Goal: Task Accomplishment & Management: Manage account settings

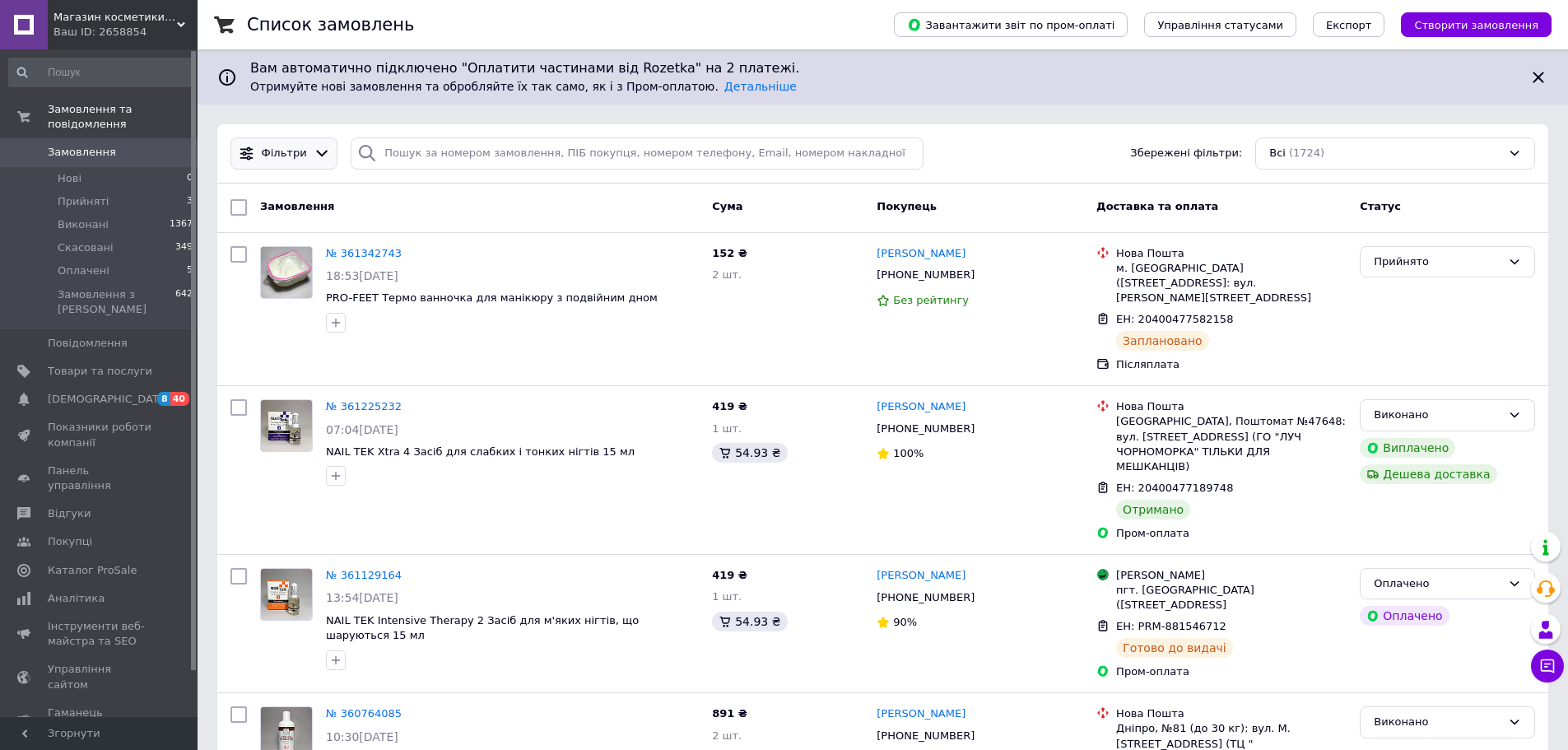
click at [313, 145] on icon at bounding box center [322, 153] width 18 height 18
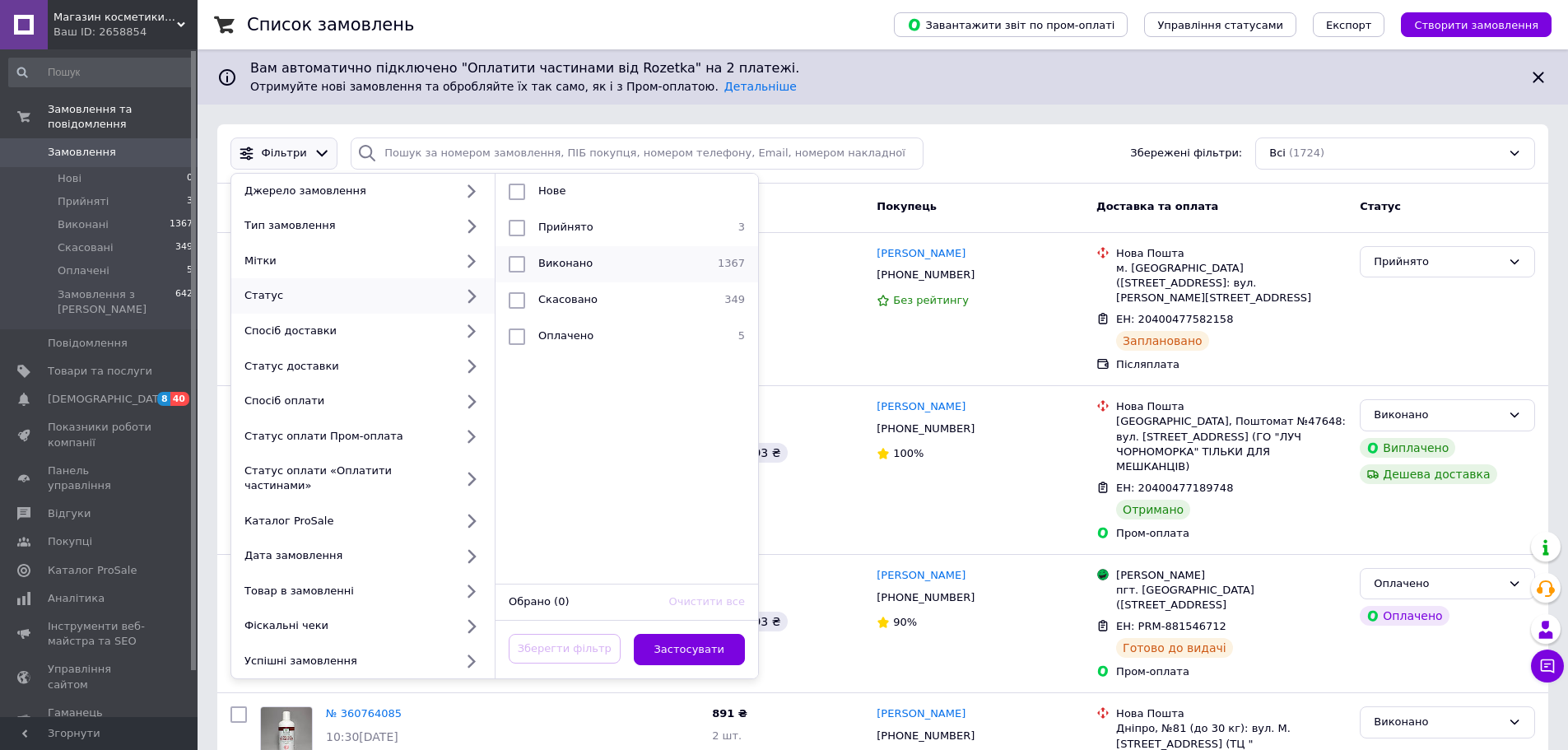
click at [519, 260] on input "checkbox" at bounding box center [517, 264] width 17 height 17
checkbox input "true"
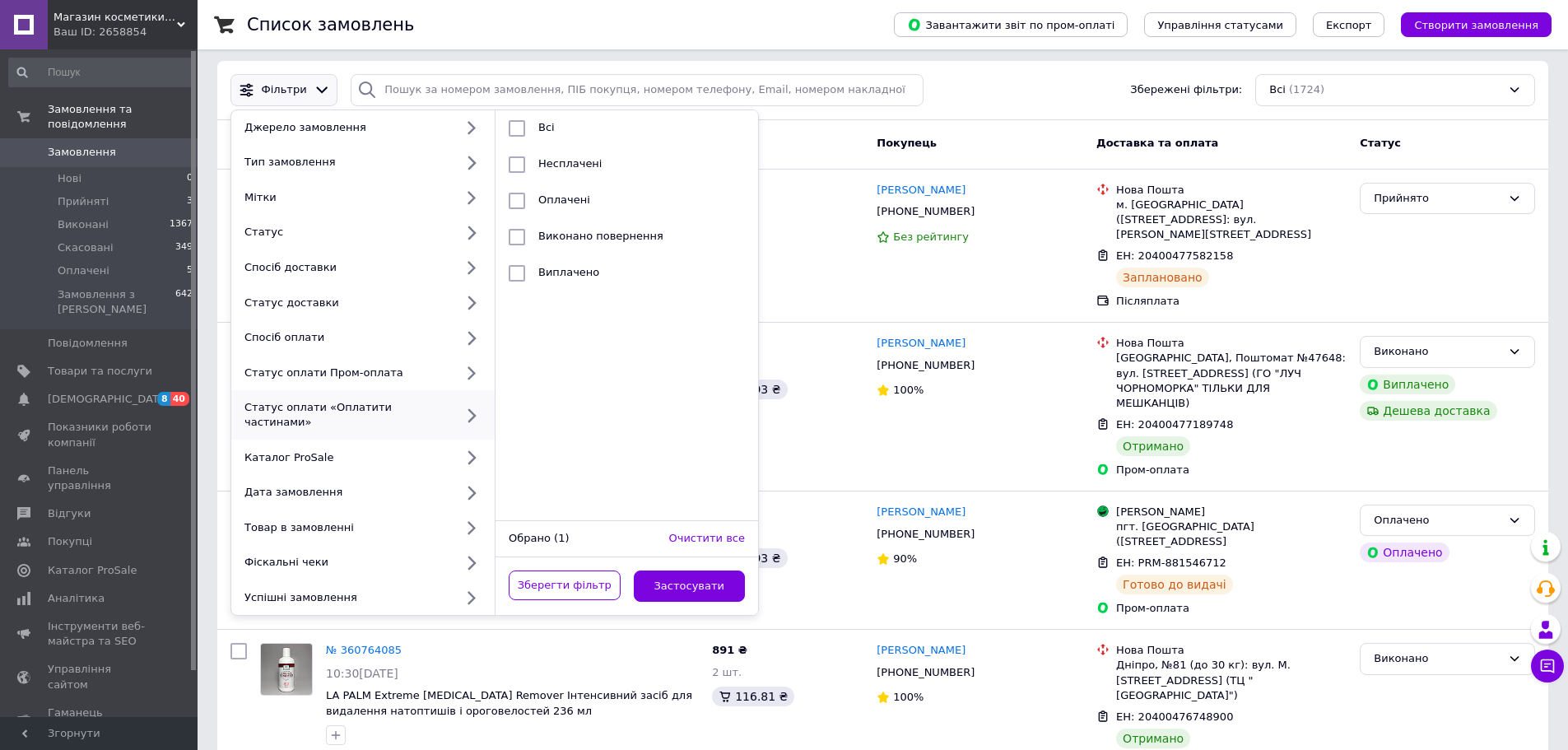
scroll to position [65, 0]
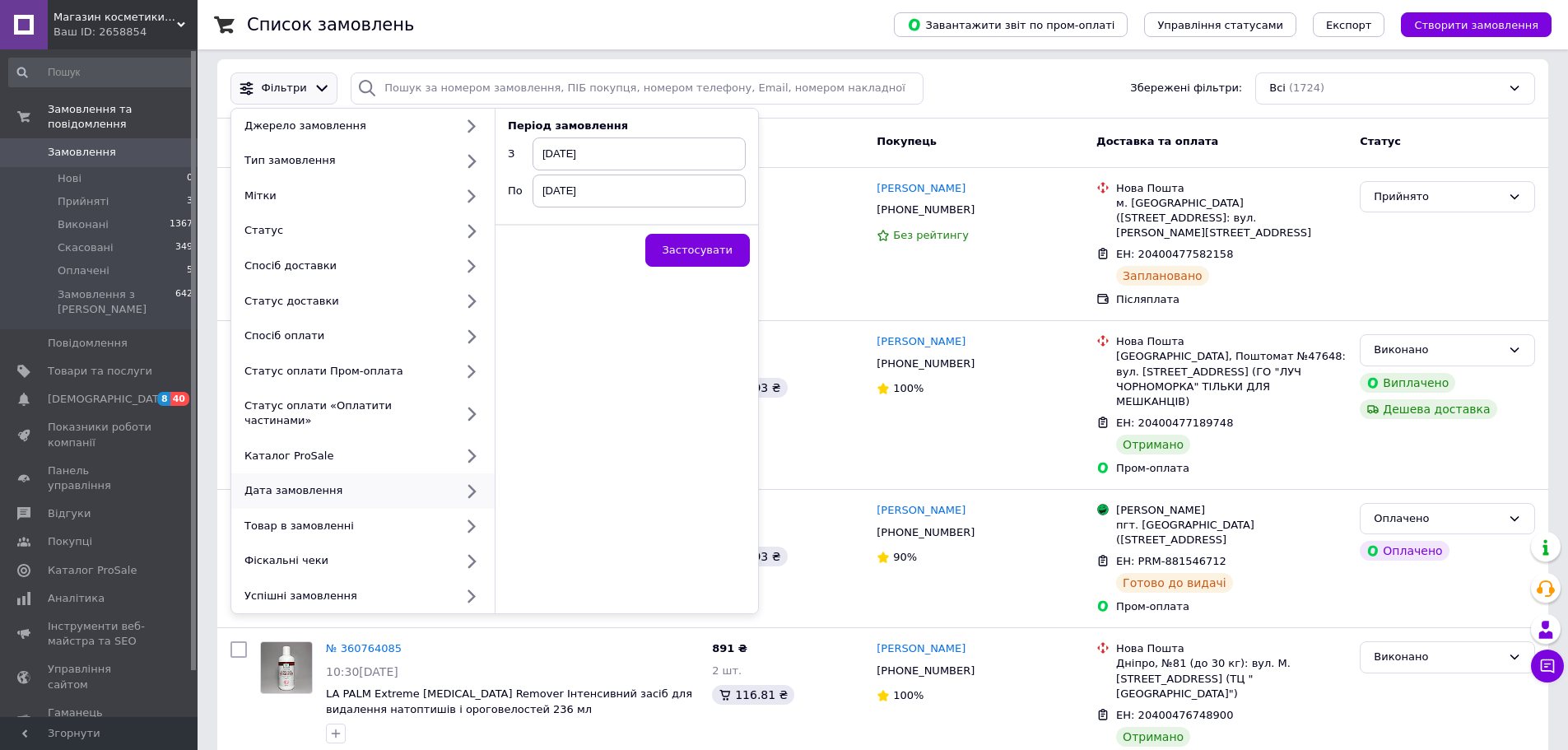
drag, startPoint x: 613, startPoint y: 143, endPoint x: 609, endPoint y: 156, distance: 13.6
click at [609, 156] on span "[DATE]" at bounding box center [639, 153] width 213 height 33
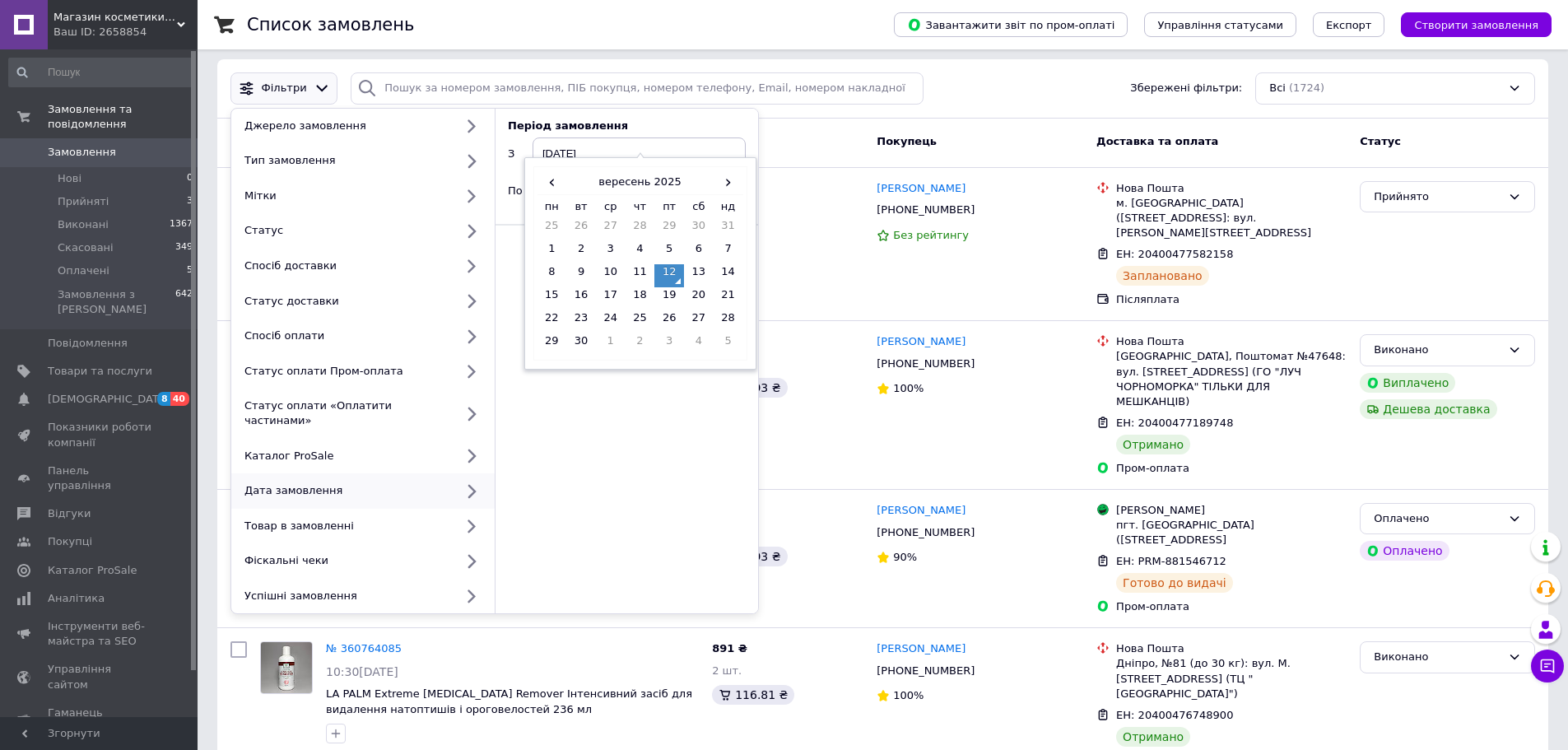
click at [609, 157] on div "‹ вересень 2025 › пн вт ср чт пт сб нд 25 26 27 28 29 30 31 1 2 3 4 5 6 7 8 9 1…" at bounding box center [640, 263] width 232 height 212
click at [557, 181] on span "‹" at bounding box center [552, 182] width 29 height 24
click at [670, 219] on td "1" at bounding box center [669, 230] width 29 height 23
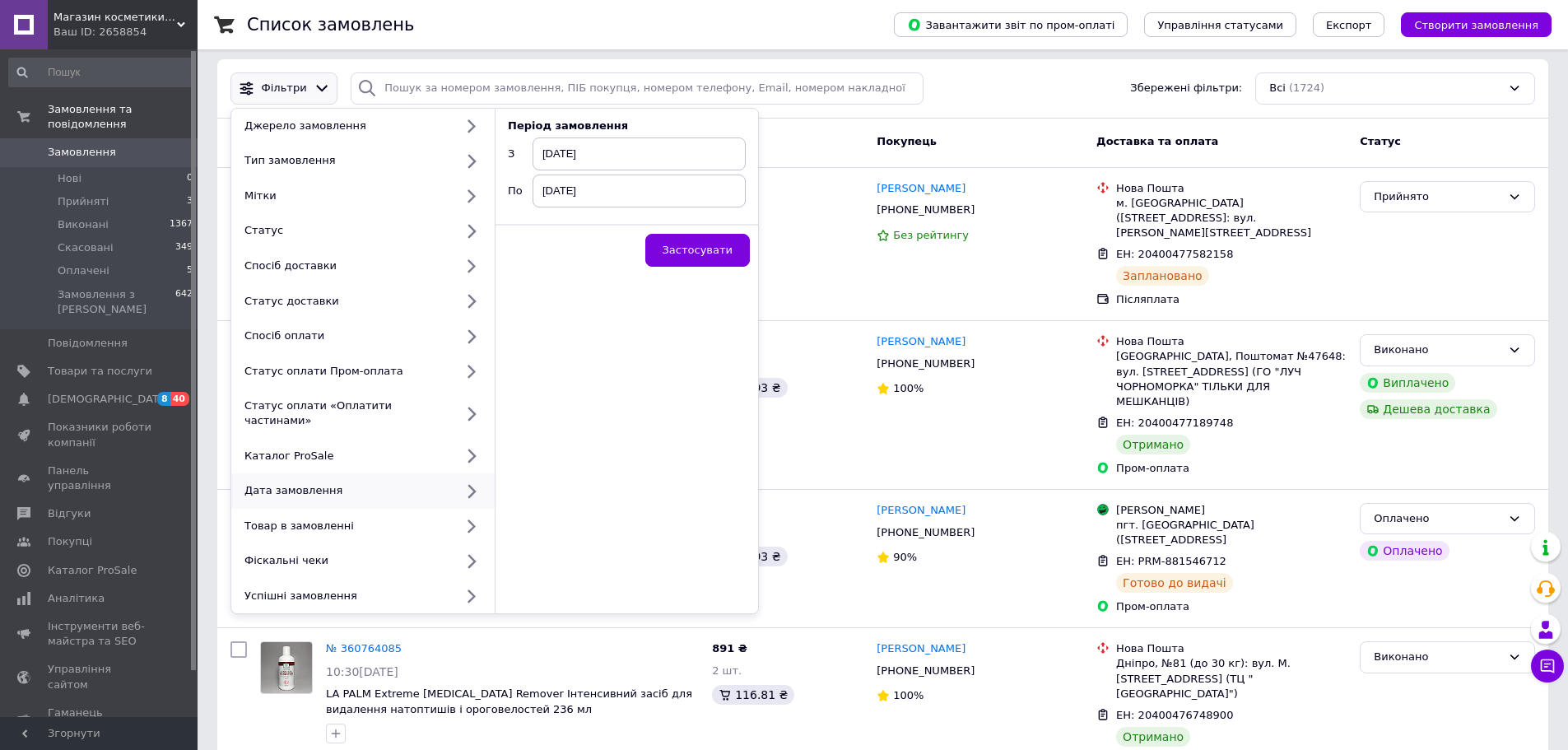
click at [613, 189] on span "[DATE]" at bounding box center [639, 191] width 213 height 33
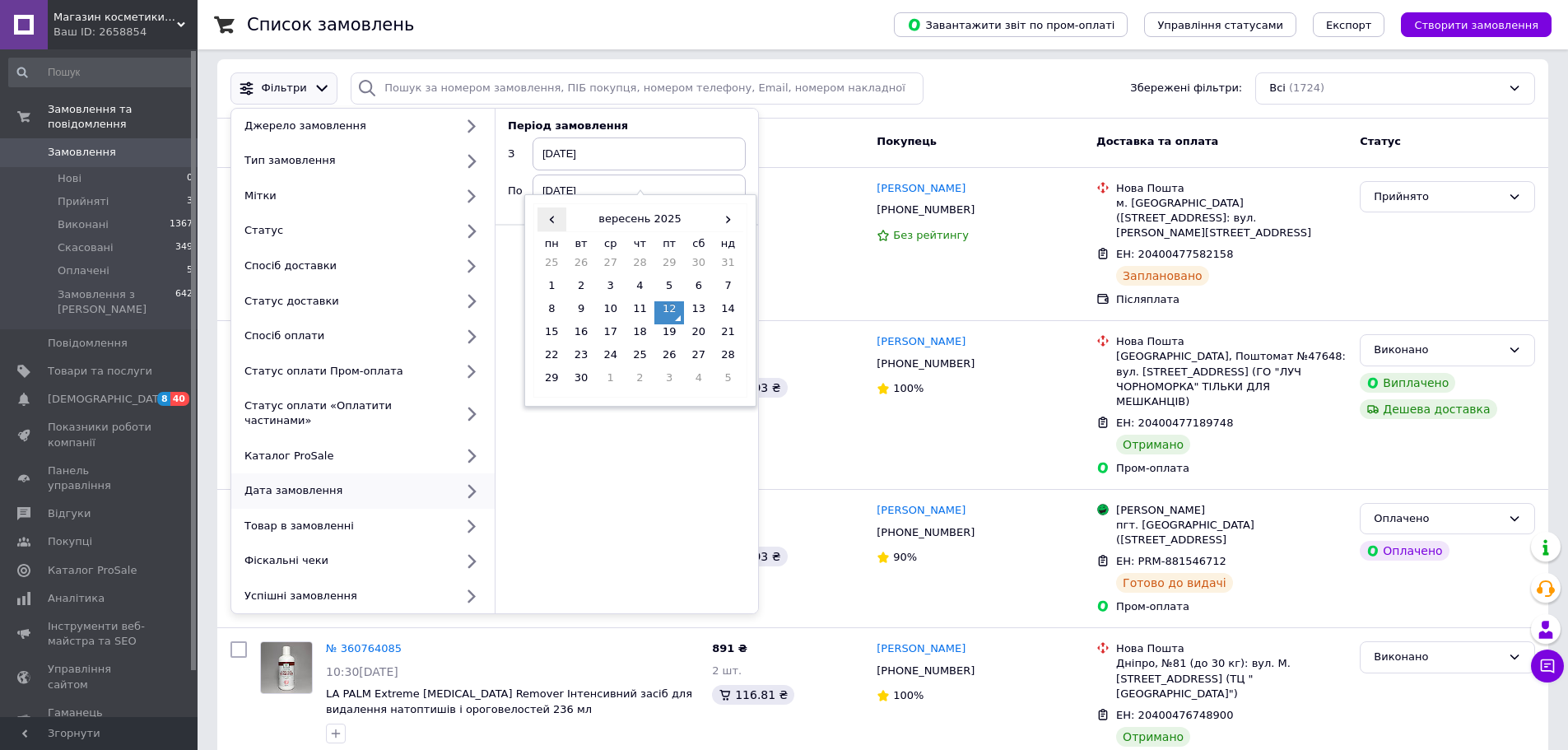
click at [557, 222] on span "‹" at bounding box center [552, 219] width 29 height 24
click at [725, 355] on td "31" at bounding box center [728, 360] width 29 height 23
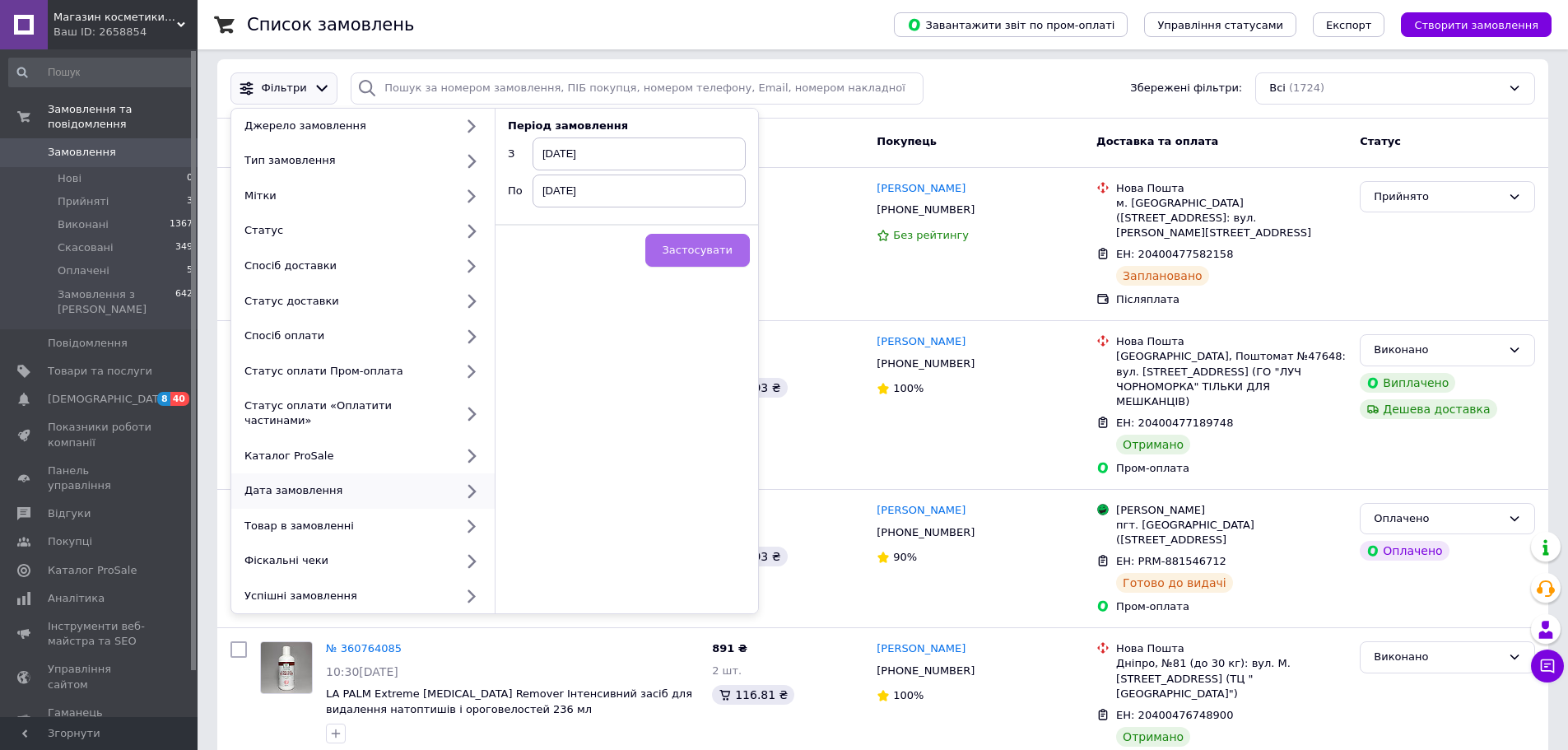
click at [720, 255] on span "Застосувати" at bounding box center [698, 250] width 70 height 13
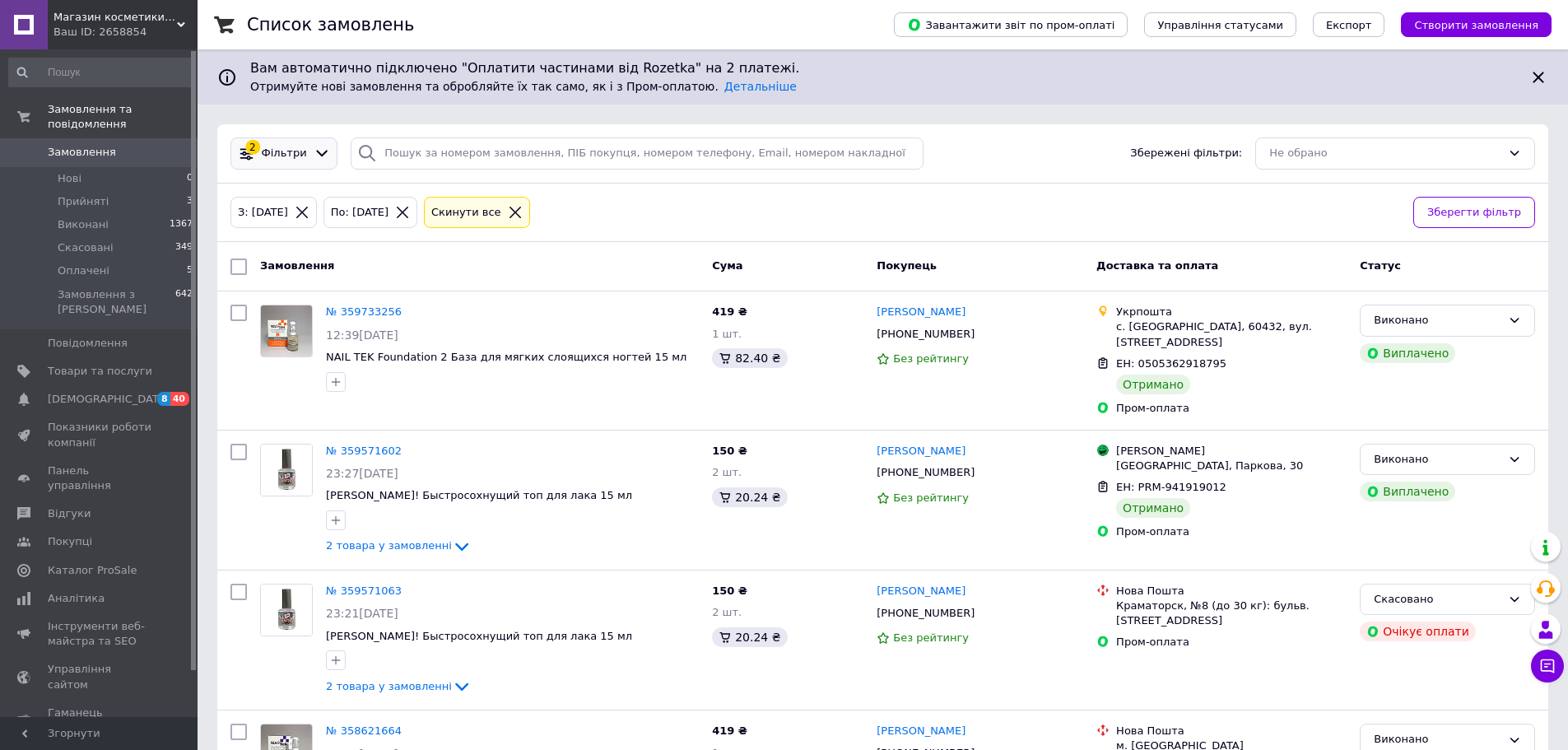
click at [283, 160] on span "Фільтри" at bounding box center [284, 153] width 45 height 16
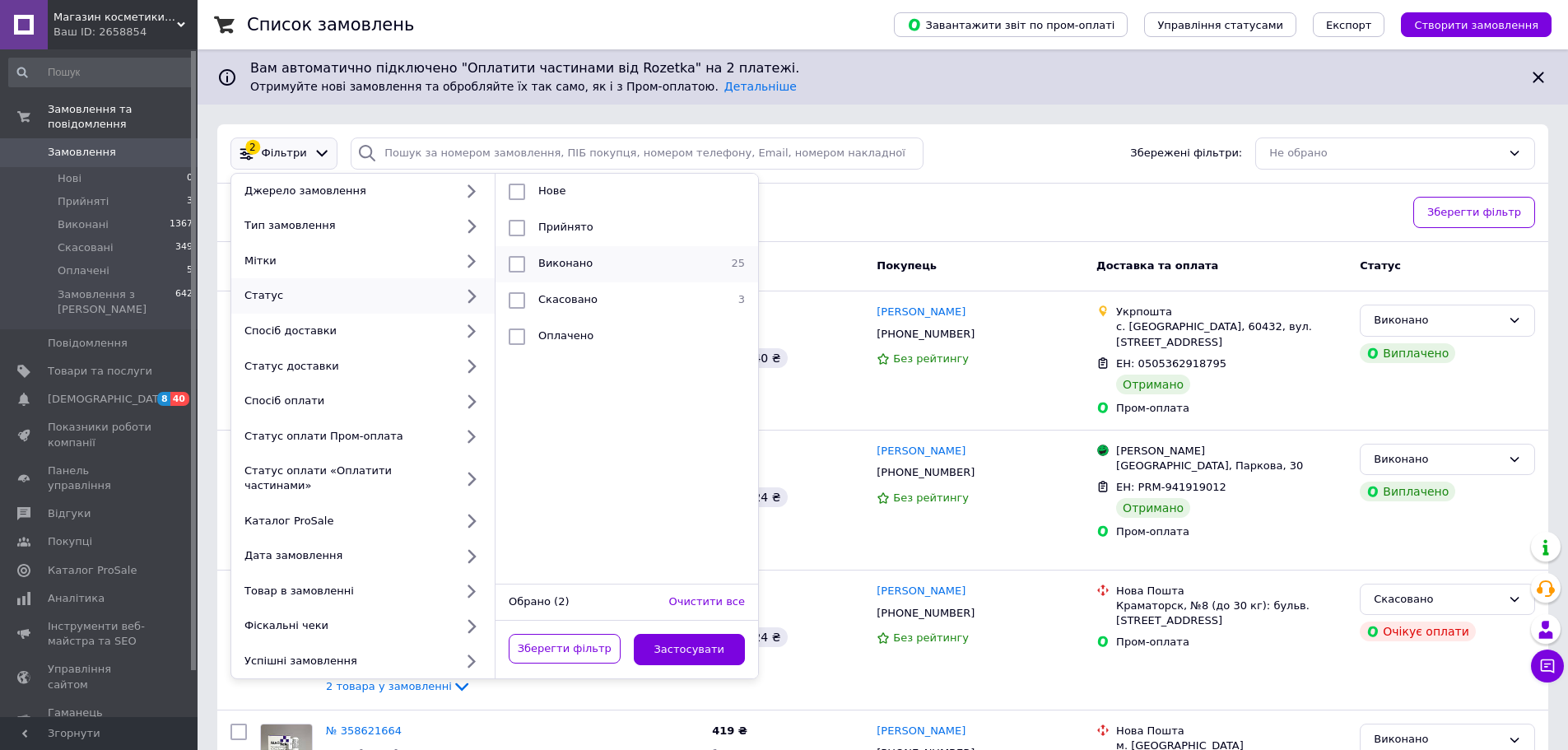
click at [508, 262] on div at bounding box center [517, 264] width 29 height 17
checkbox input "true"
click at [689, 641] on button "Застосувати" at bounding box center [690, 650] width 112 height 32
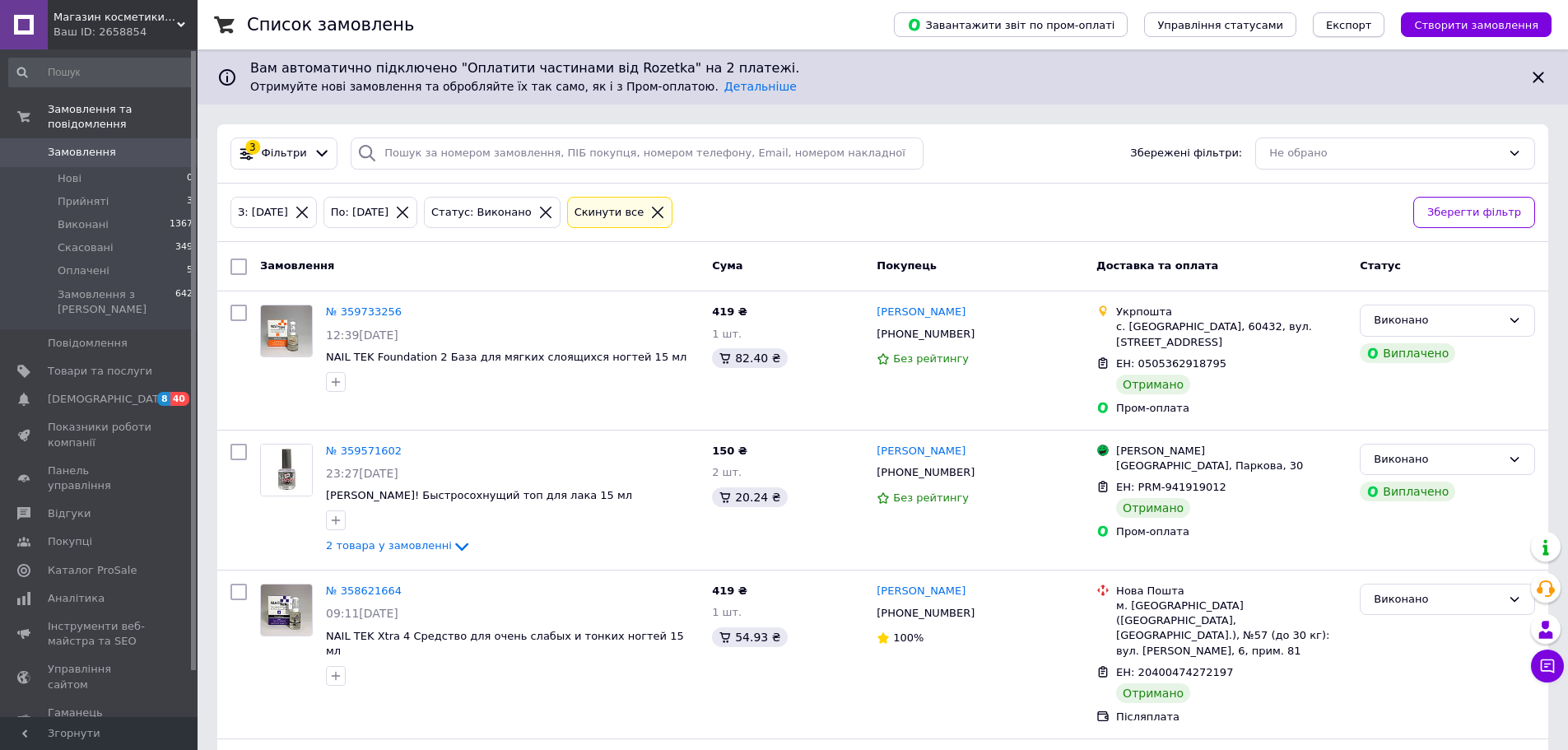
click at [1362, 24] on span "Експорт" at bounding box center [1349, 25] width 46 height 13
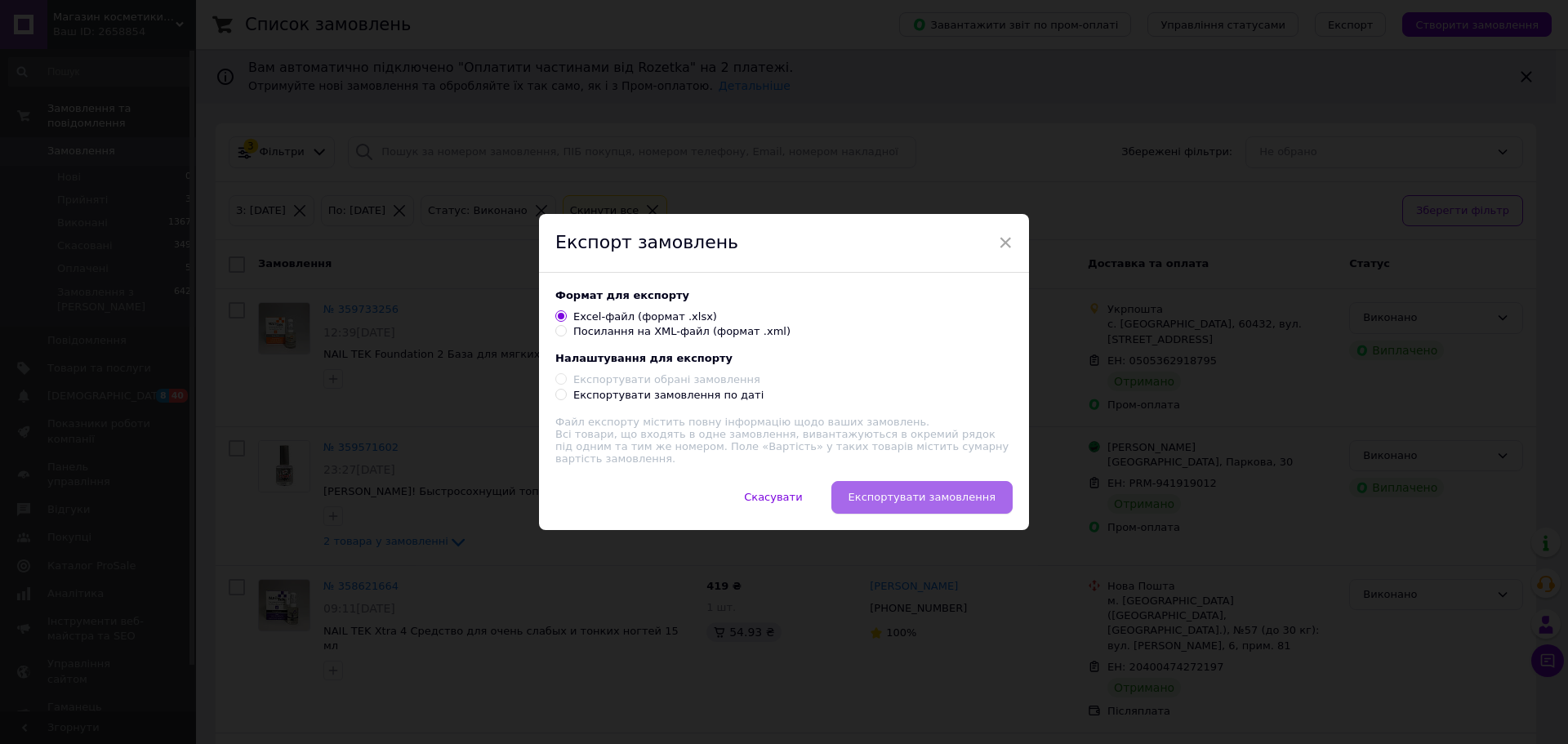
click at [921, 499] on span "Експортувати замовлення" at bounding box center [921, 497] width 147 height 12
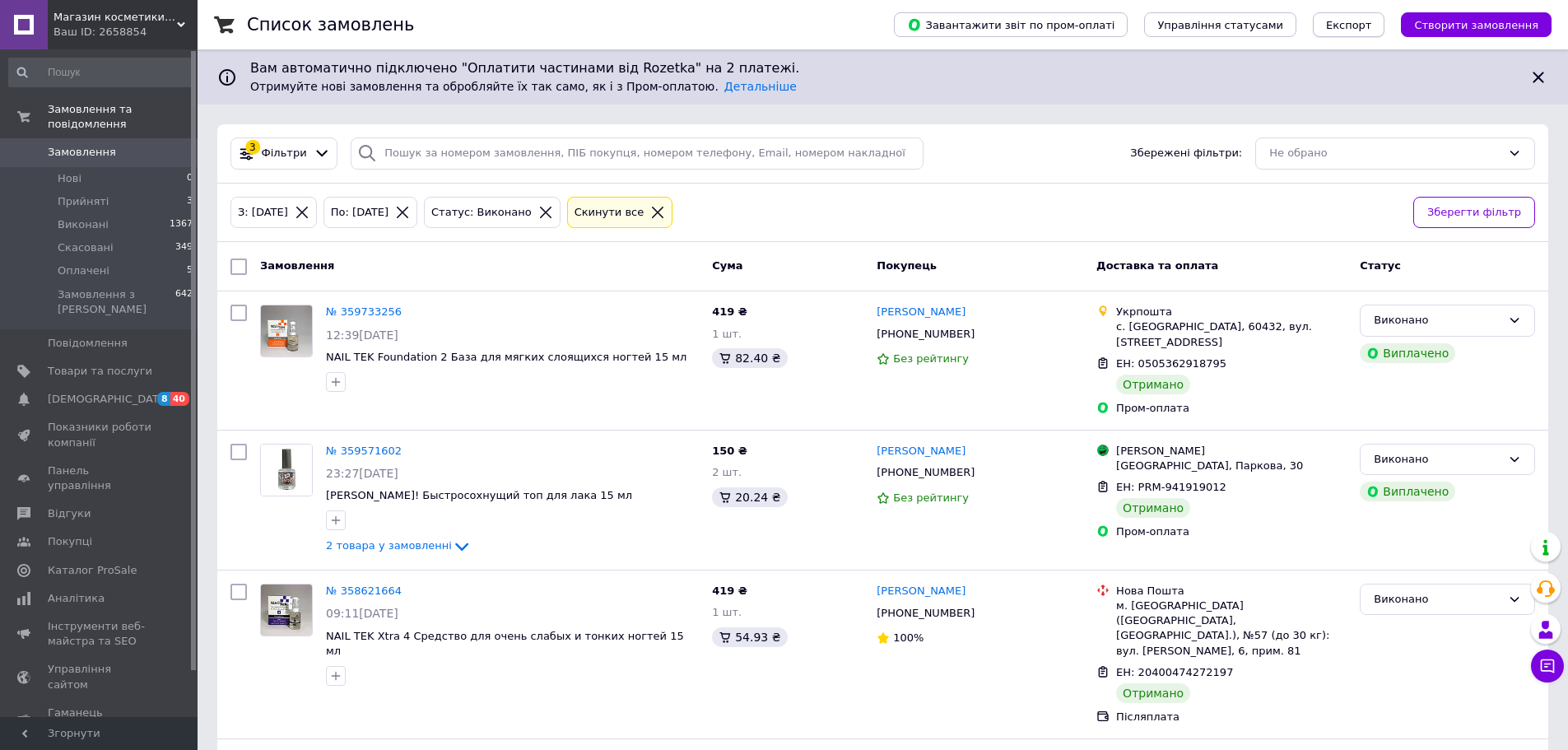
click at [1370, 19] on span "Експорт" at bounding box center [1349, 25] width 46 height 13
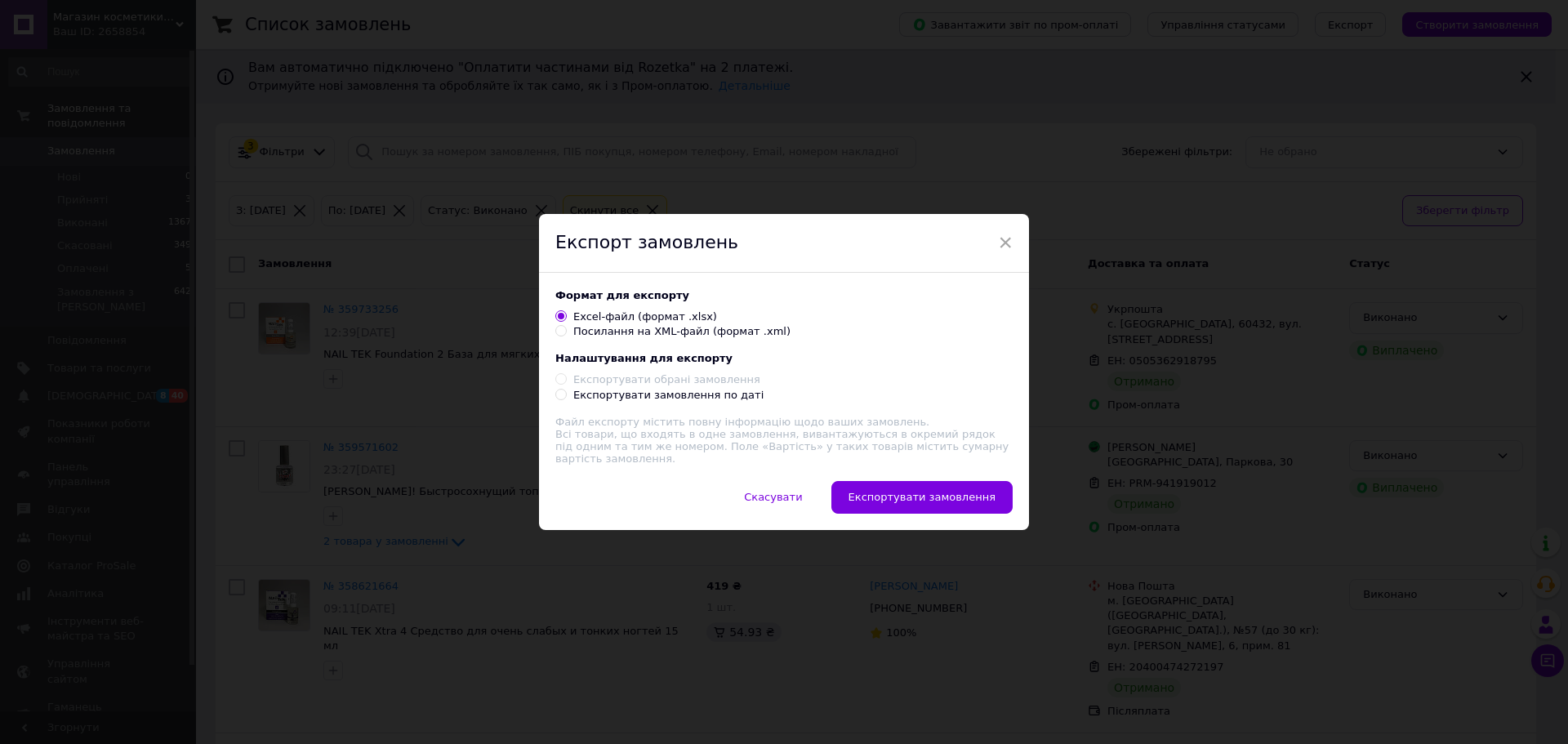
click at [569, 396] on label "Експортувати замовлення по даті" at bounding box center [659, 396] width 208 height 15
click at [566, 396] on input "Експортувати замовлення по даті" at bounding box center [561, 394] width 11 height 11
radio input "true"
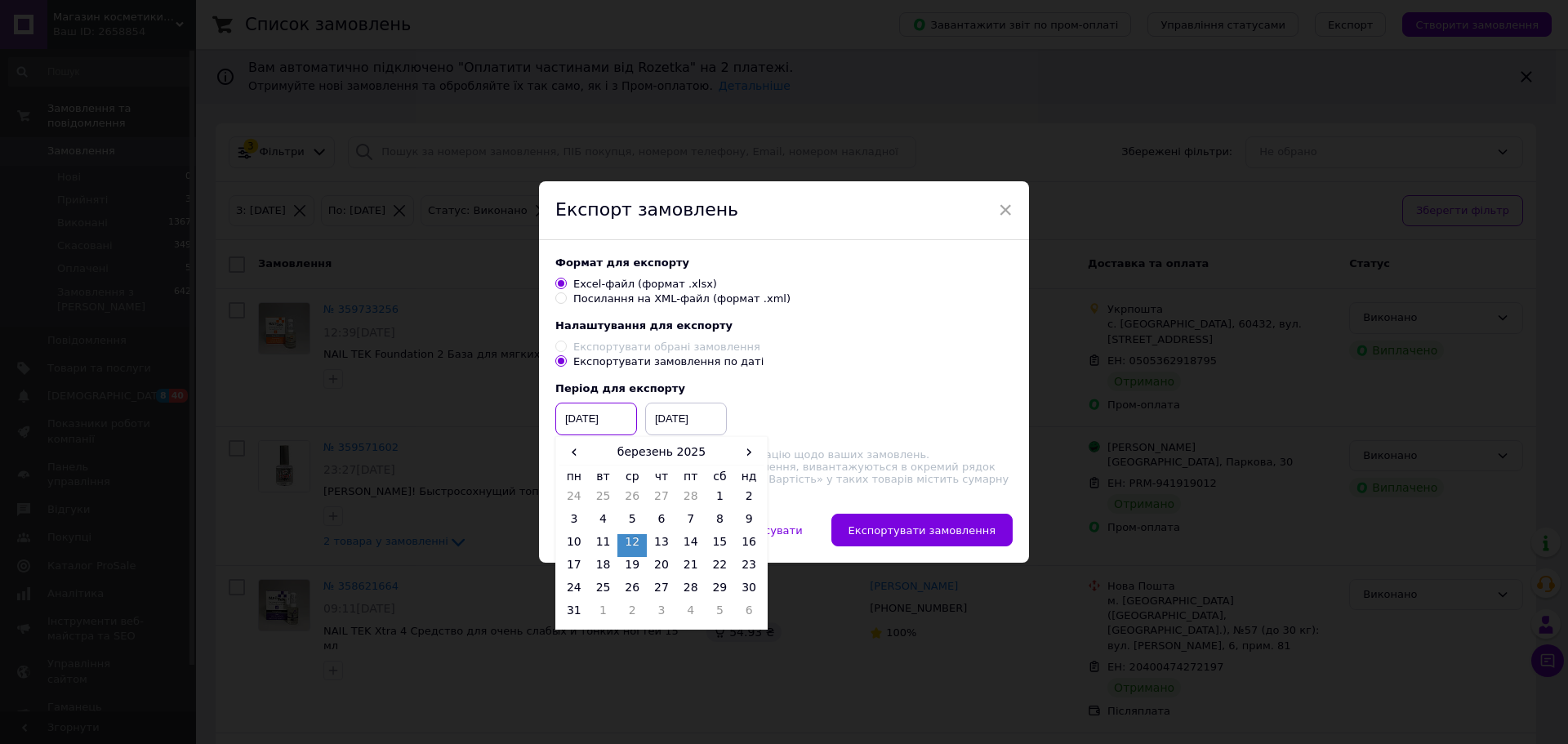
click at [593, 435] on input "[DATE]" at bounding box center [596, 419] width 81 height 32
click at [739, 461] on span "›" at bounding box center [748, 452] width 29 height 24
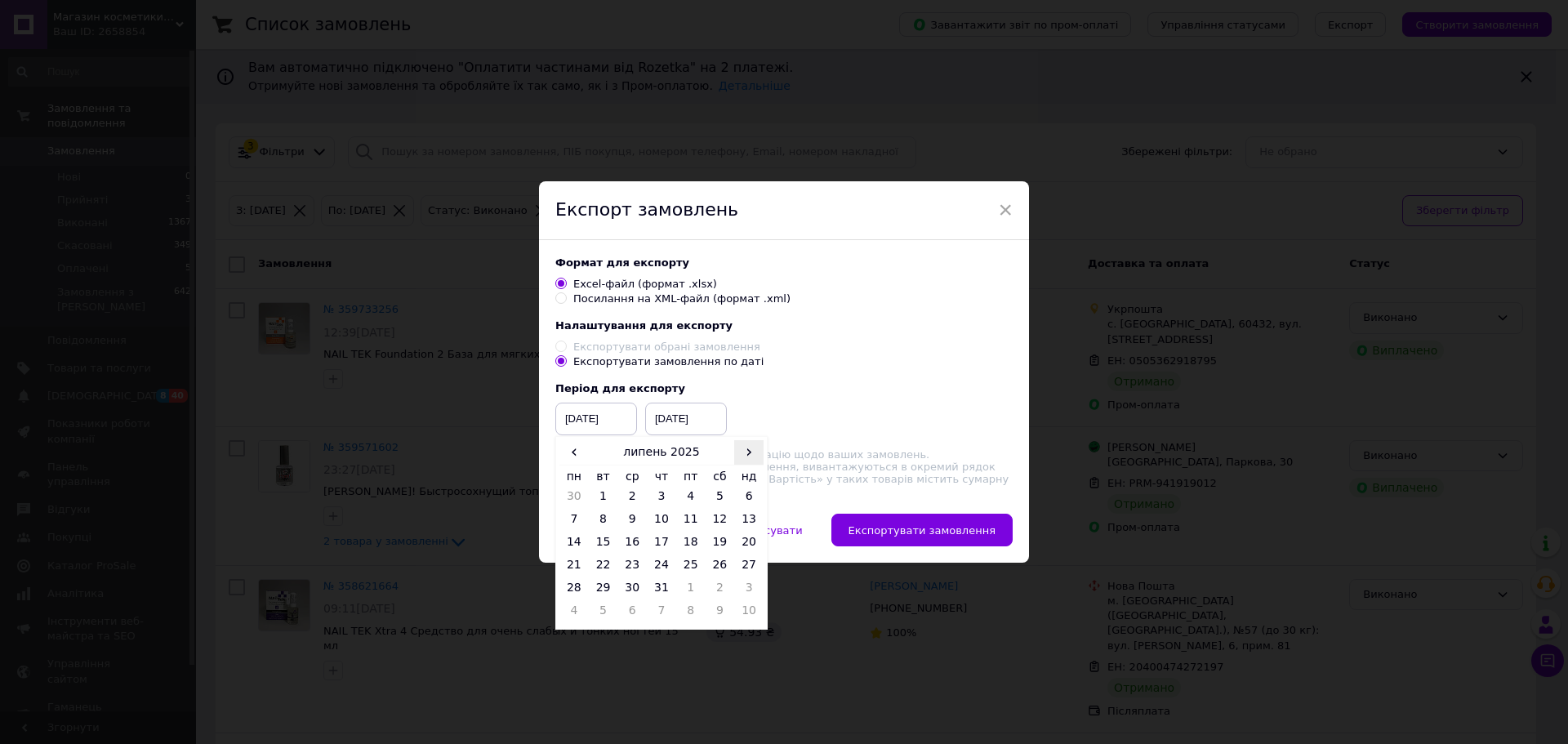
click at [739, 461] on span "›" at bounding box center [748, 452] width 29 height 24
click at [569, 463] on span "‹" at bounding box center [574, 452] width 29 height 24
click at [688, 500] on td "1" at bounding box center [691, 500] width 29 height 23
type input "[DATE]"
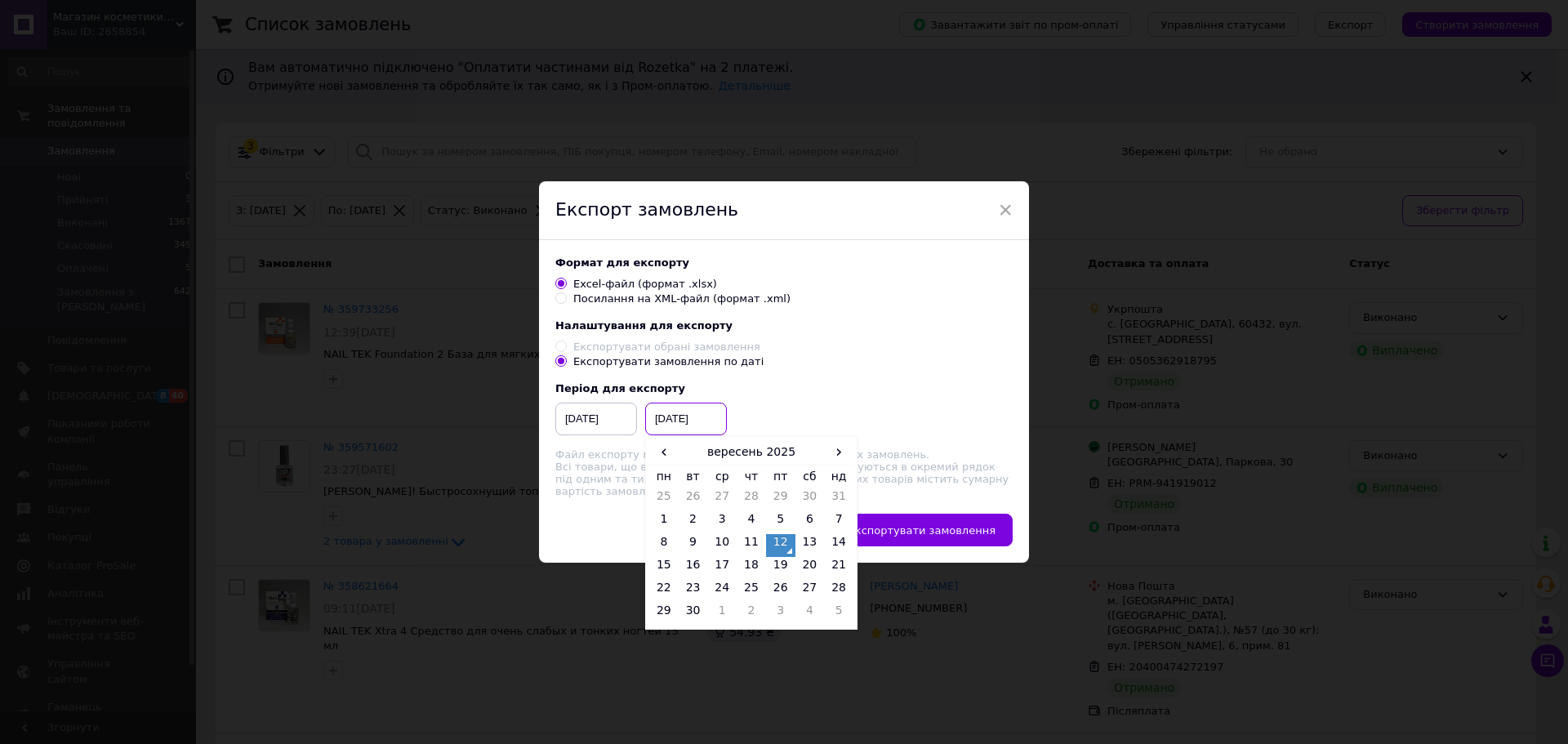
click at [709, 430] on input "[DATE]" at bounding box center [686, 419] width 81 height 32
click at [660, 463] on span "‹" at bounding box center [663, 452] width 29 height 24
click at [827, 596] on td "31" at bounding box center [838, 591] width 29 height 23
type input "[DATE]"
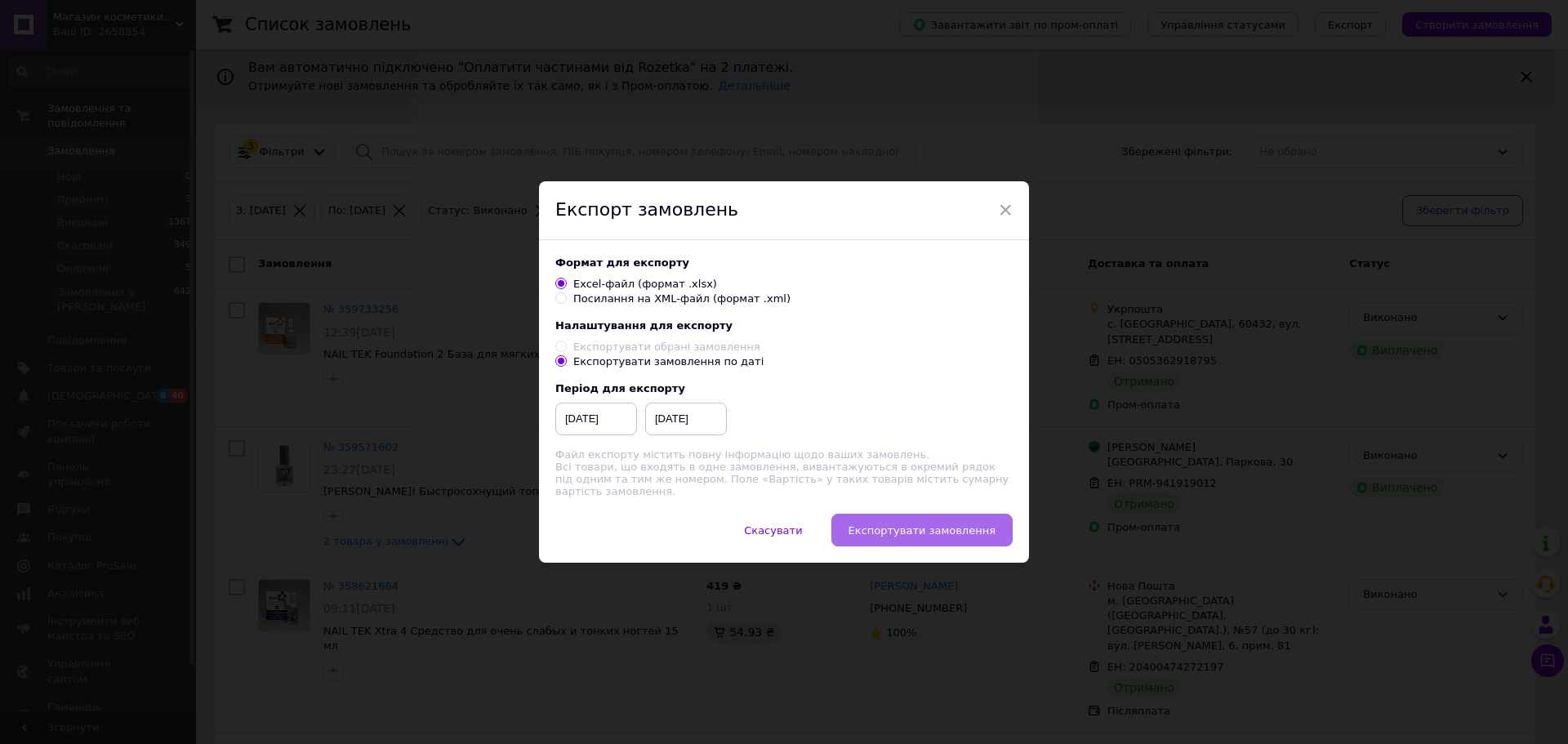
click at [925, 526] on span "Експортувати замовлення" at bounding box center [921, 530] width 147 height 12
click at [914, 527] on span "Експортувати замовлення" at bounding box center [921, 530] width 147 height 12
click at [918, 527] on span "Експортувати замовлення" at bounding box center [921, 530] width 147 height 12
click at [933, 539] on button "Експортувати замовлення" at bounding box center [922, 530] width 182 height 32
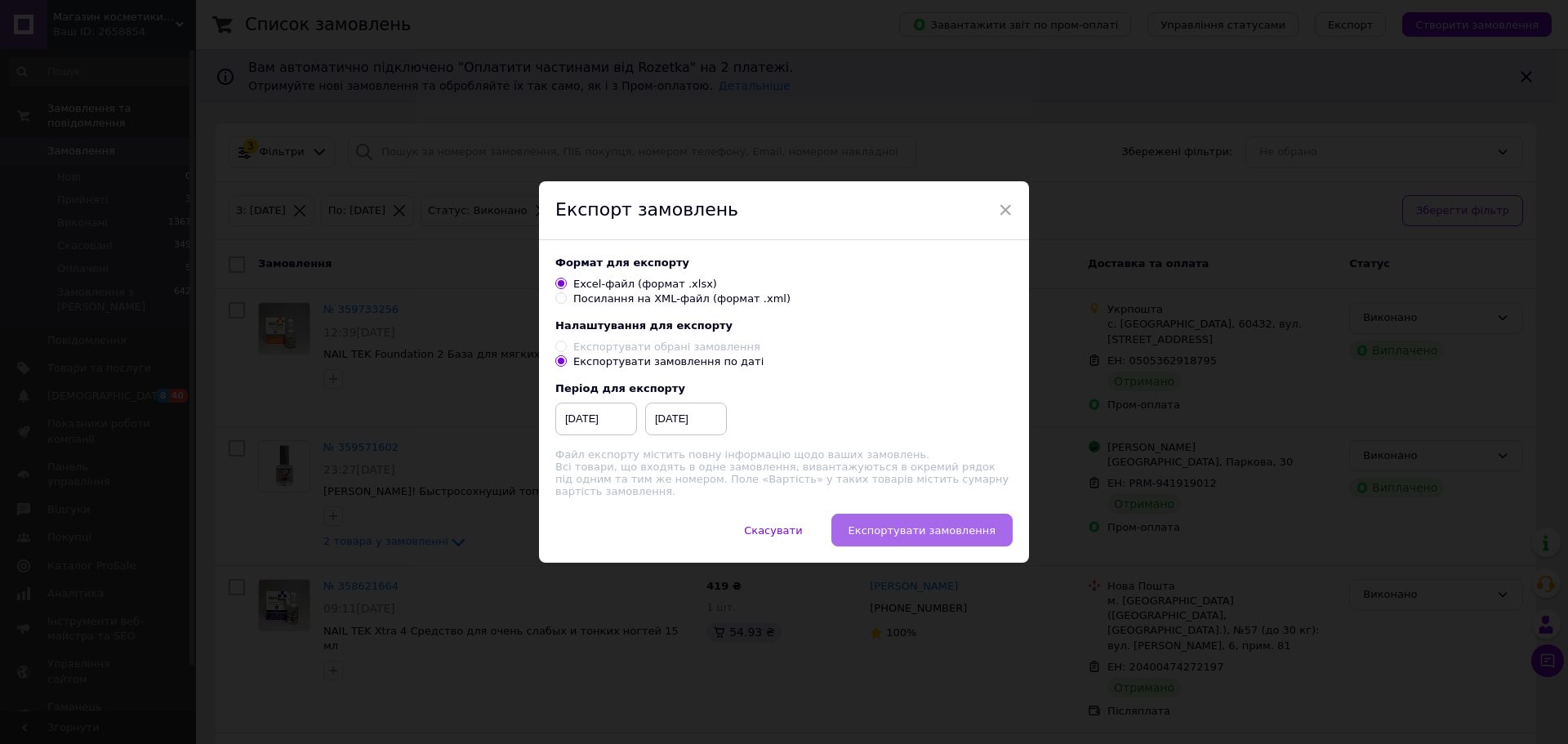
click at [933, 539] on button "Експортувати замовлення" at bounding box center [922, 530] width 182 height 32
click at [959, 367] on div "Експортувати замовлення по даті" at bounding box center [784, 362] width 458 height 15
click at [876, 529] on span "Експортувати замовлення" at bounding box center [921, 530] width 147 height 12
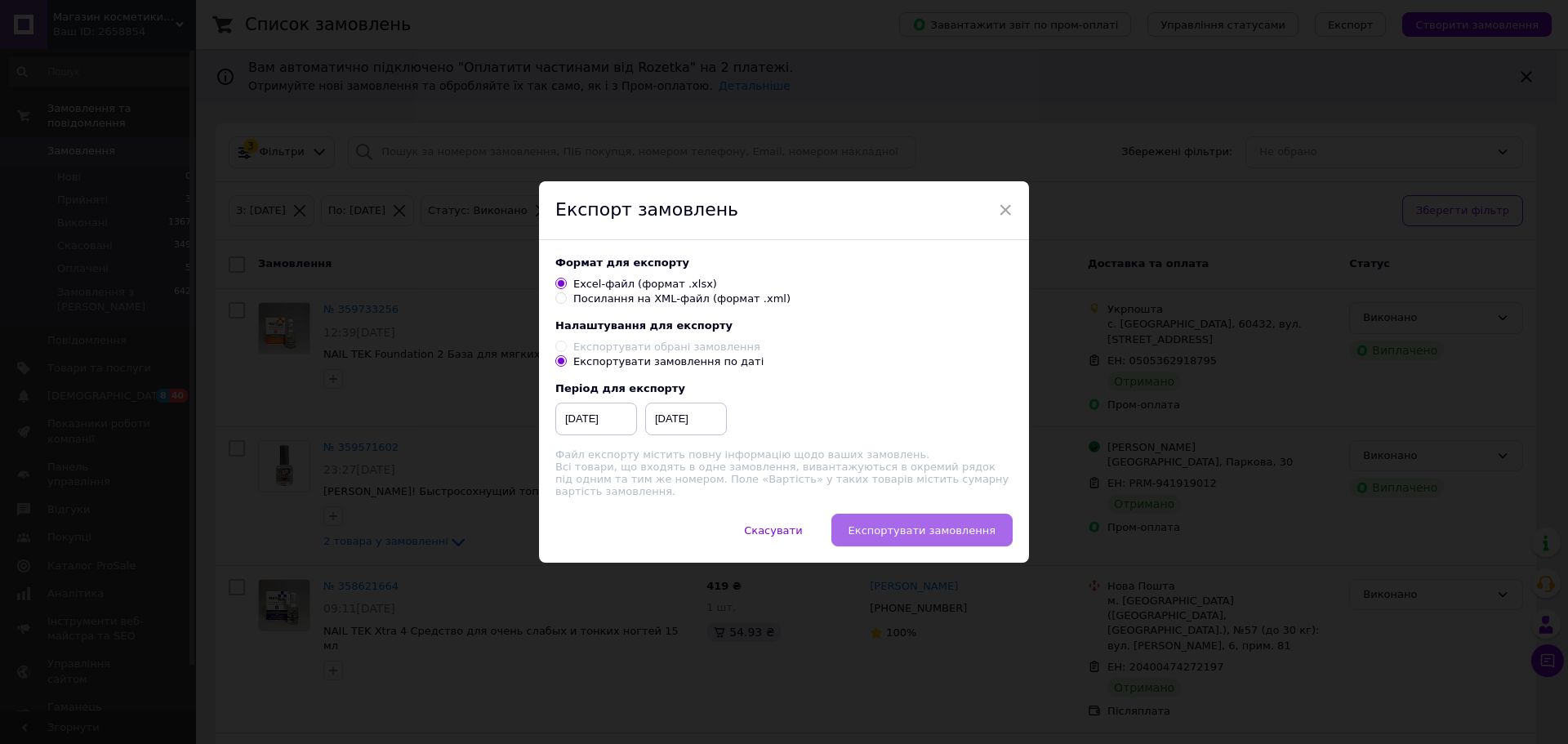
click at [876, 529] on span "Експортувати замовлення" at bounding box center [921, 530] width 147 height 12
click at [910, 528] on span "Експортувати замовлення" at bounding box center [921, 530] width 147 height 12
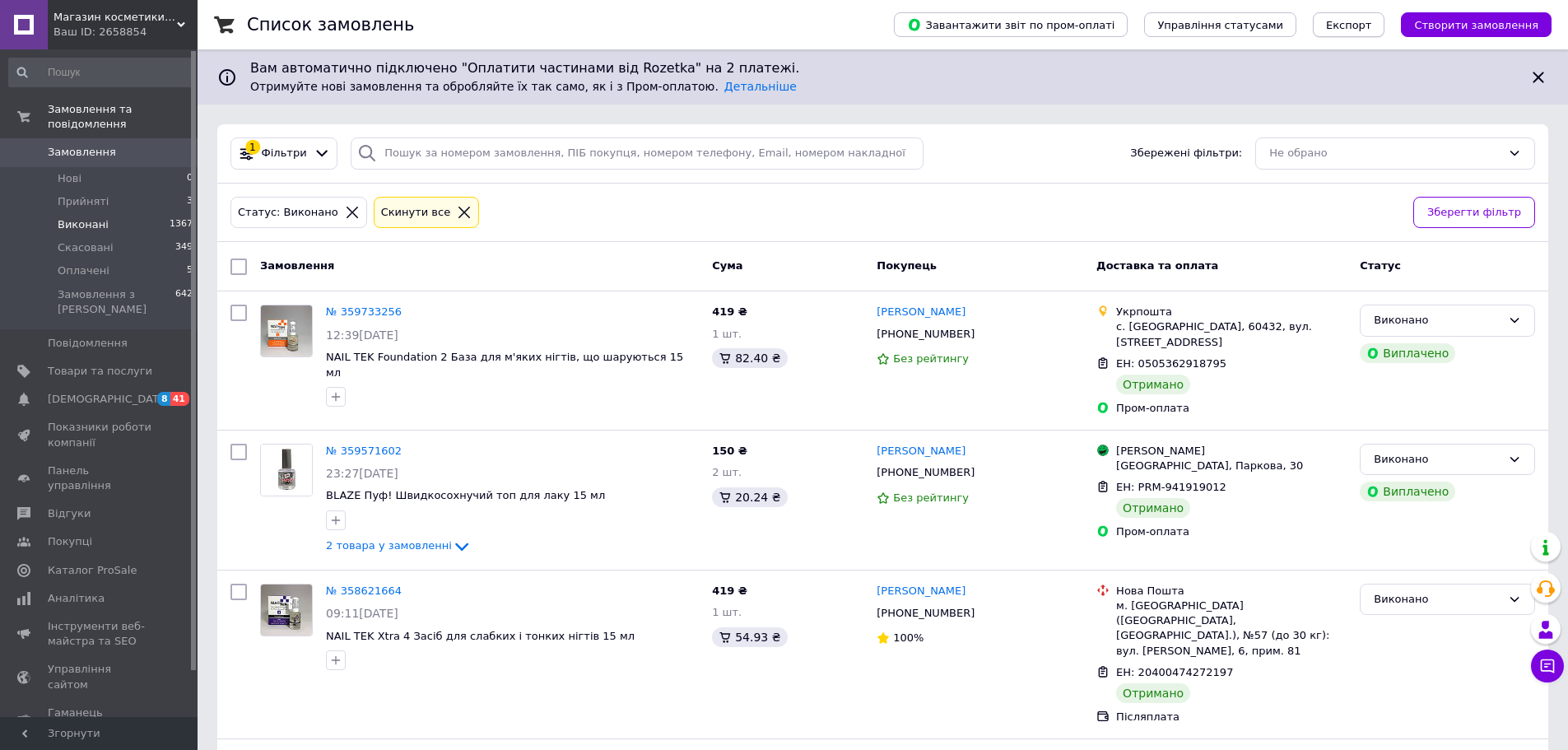
click at [1372, 23] on span "Експорт" at bounding box center [1349, 25] width 46 height 13
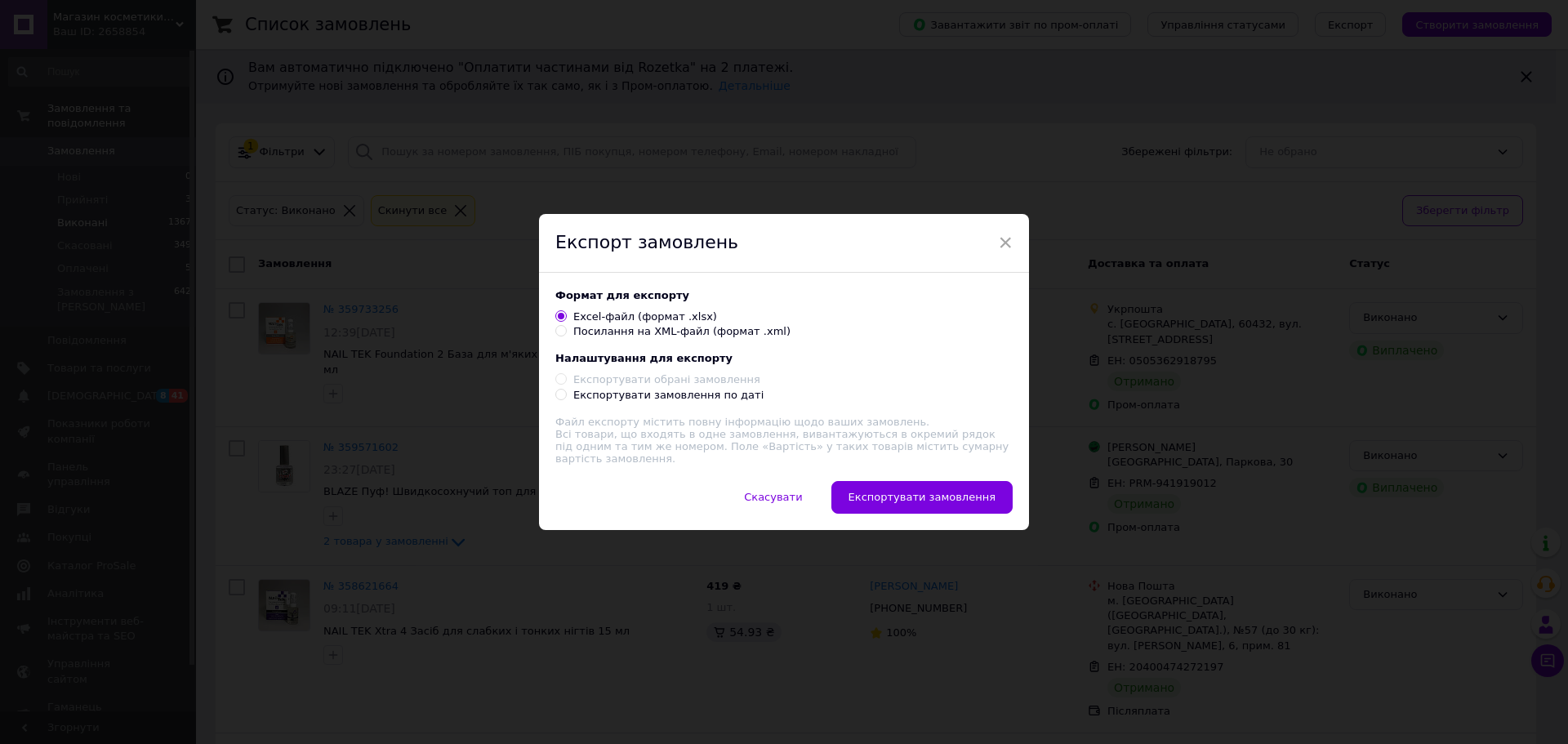
click at [695, 403] on div "Експортувати замовлення по даті" at bounding box center [667, 396] width 190 height 15
click at [566, 400] on input "Експортувати замовлення по даті" at bounding box center [561, 394] width 11 height 11
radio input "true"
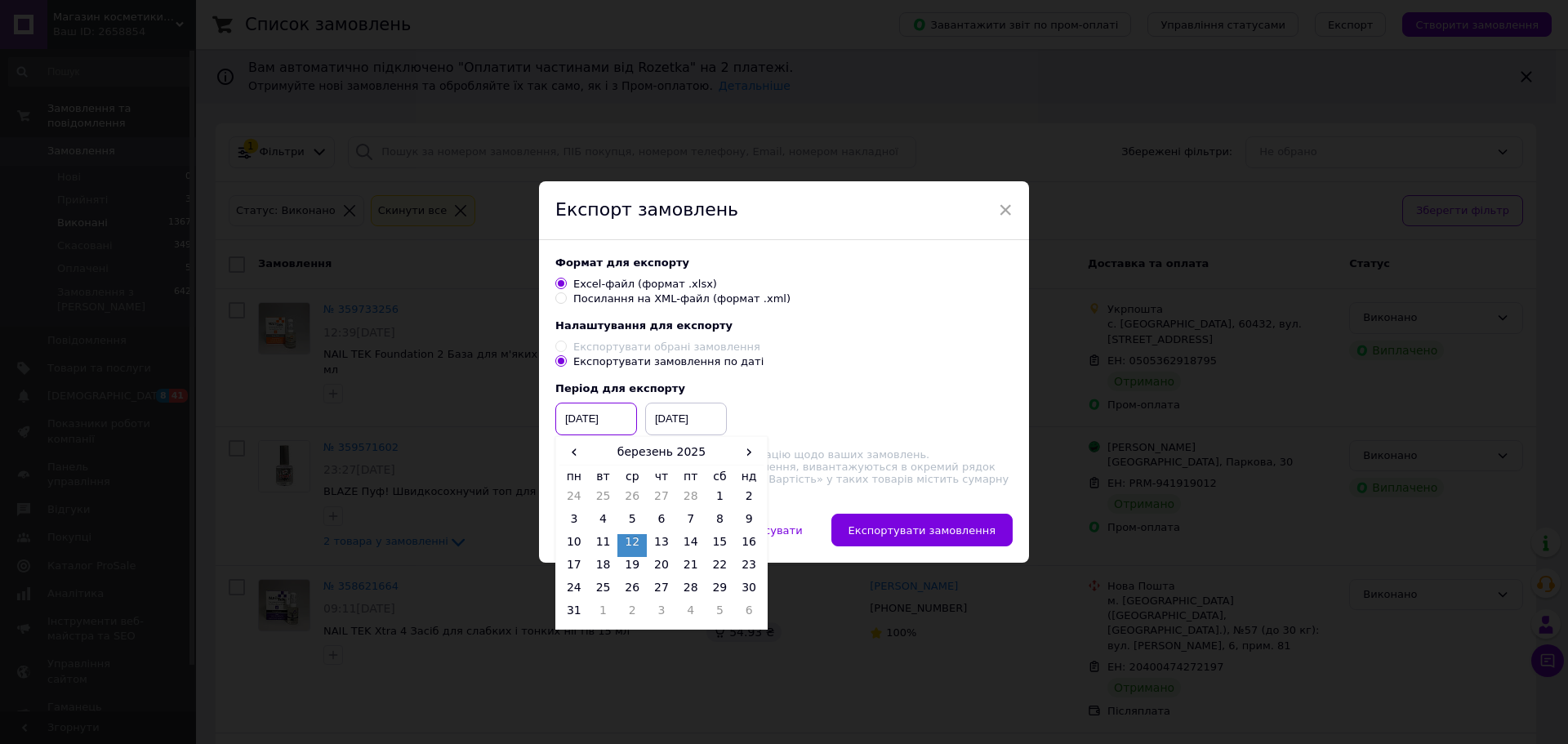
click at [595, 435] on input "[DATE]" at bounding box center [596, 419] width 81 height 32
click at [741, 460] on span "›" at bounding box center [748, 452] width 29 height 24
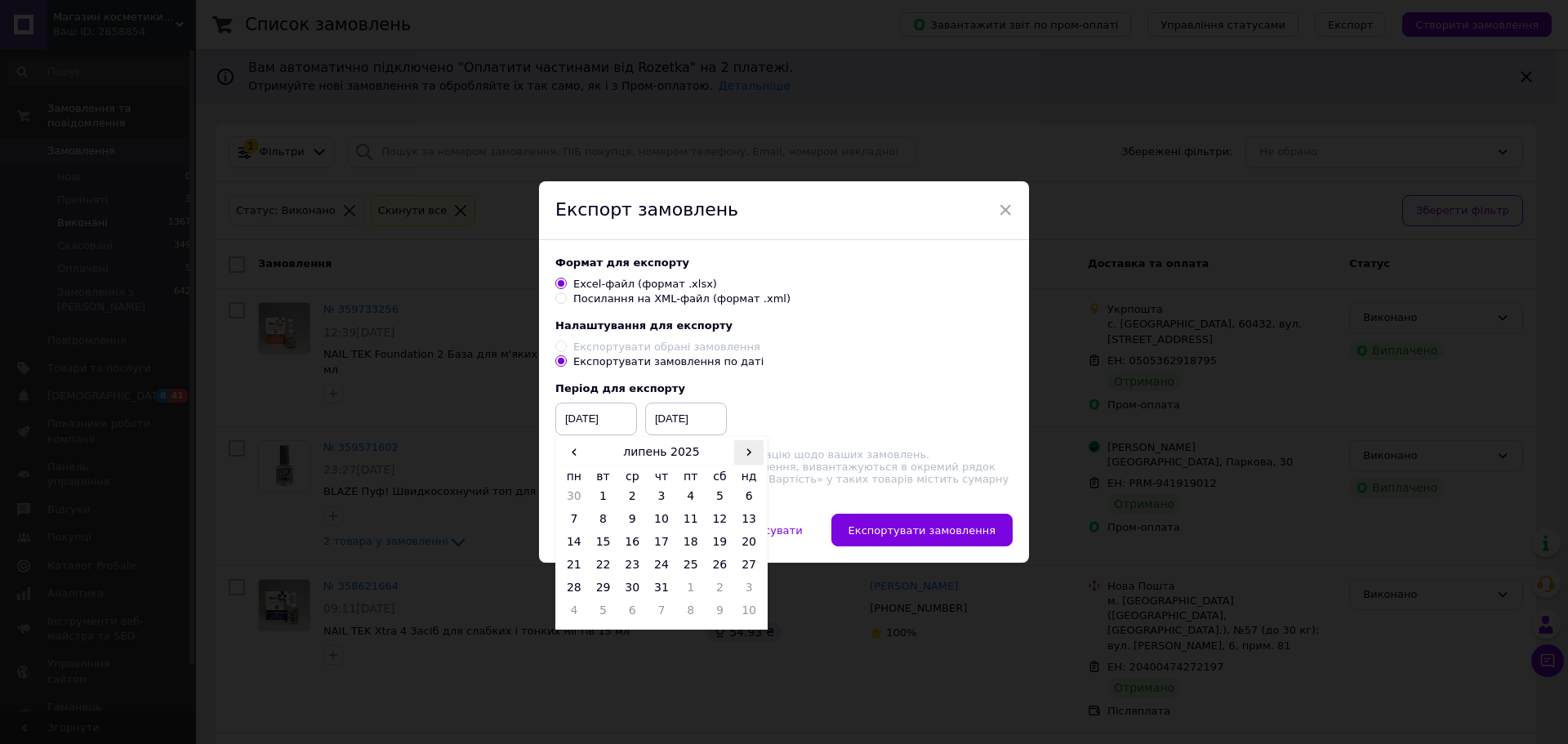
click at [741, 460] on span "›" at bounding box center [748, 452] width 29 height 24
click at [677, 496] on td "1" at bounding box center [691, 500] width 29 height 23
type input "[DATE]"
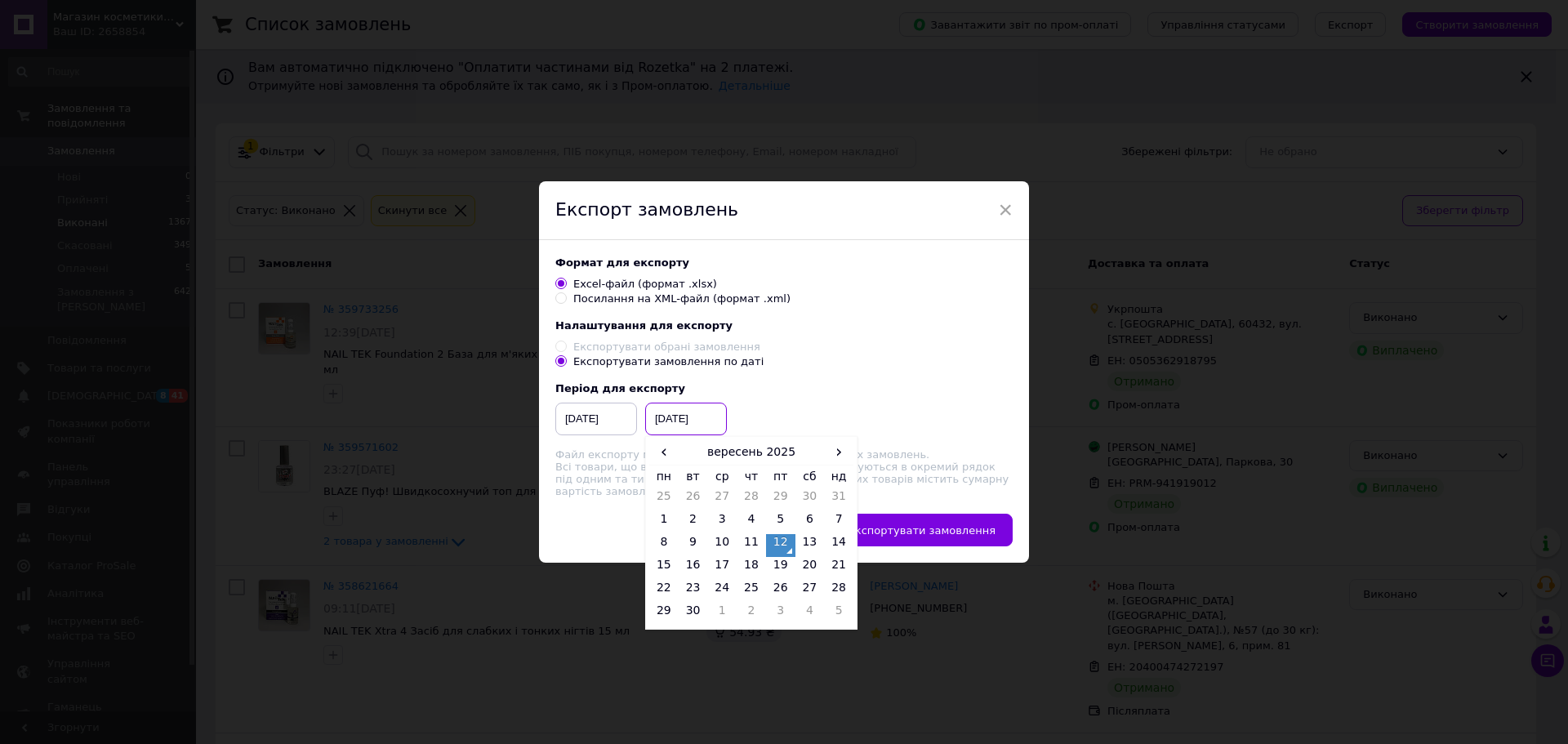
click at [681, 433] on input "[DATE]" at bounding box center [686, 419] width 81 height 32
click at [834, 499] on td "31" at bounding box center [838, 500] width 29 height 23
type input "[DATE]"
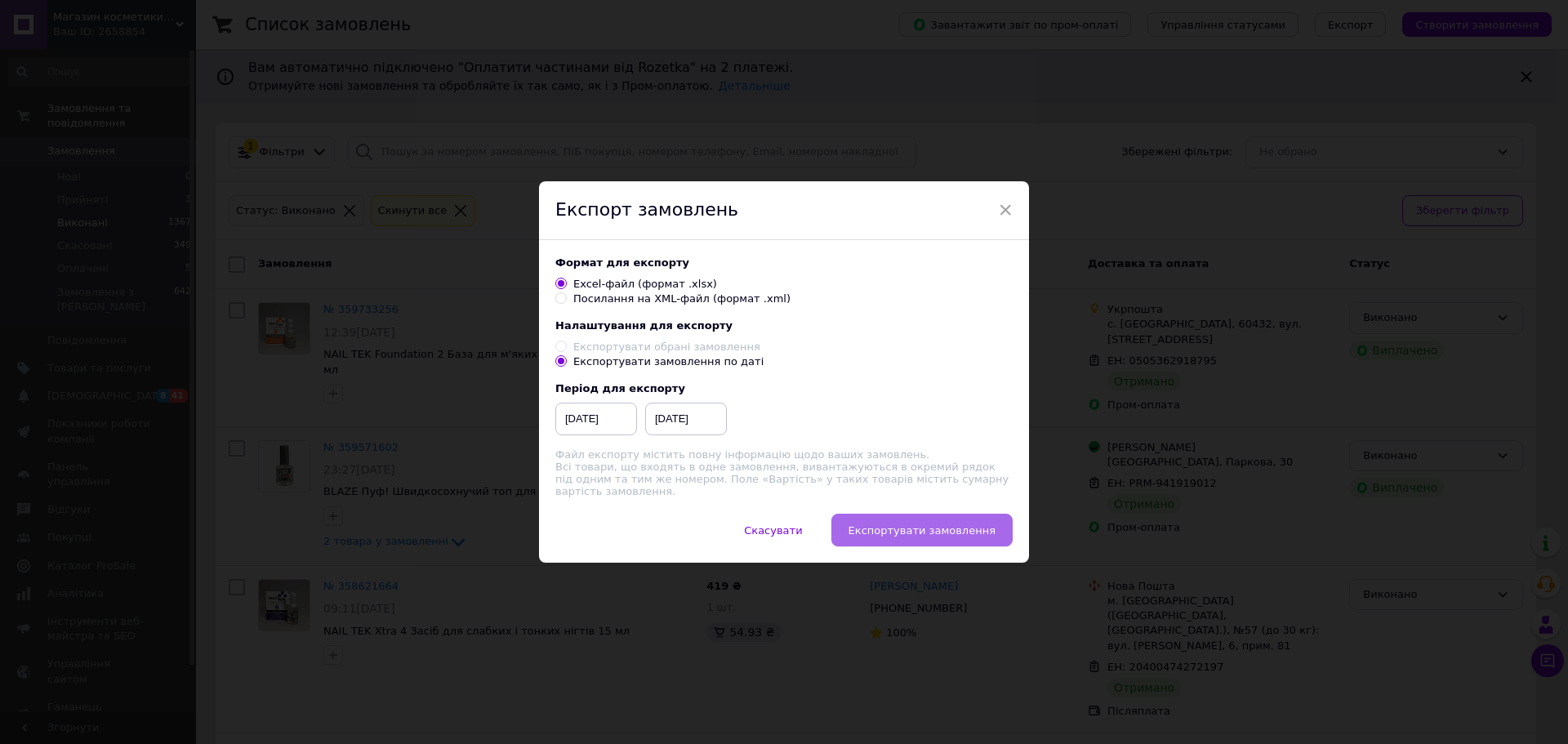
click at [905, 534] on span "Експортувати замовлення" at bounding box center [921, 530] width 147 height 12
